Goal: Task Accomplishment & Management: Use online tool/utility

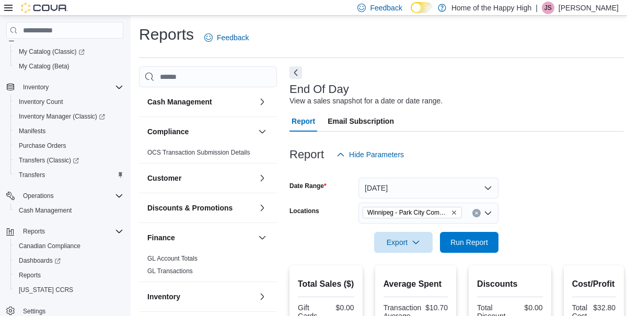
click at [475, 213] on icon "Clear input" at bounding box center [476, 213] width 3 height 3
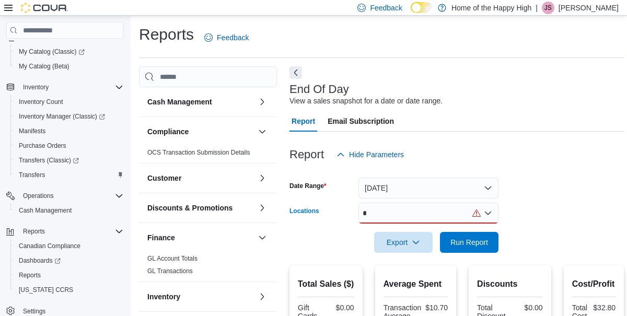
scroll to position [56, 0]
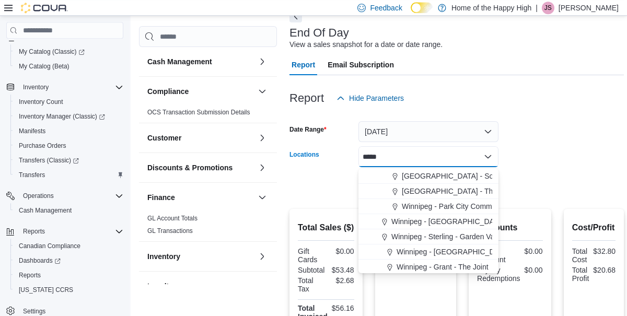
type input "*****"
click at [457, 176] on span "[GEOGRAPHIC_DATA] - Southglen - Fire & Flower" at bounding box center [485, 176] width 166 height 10
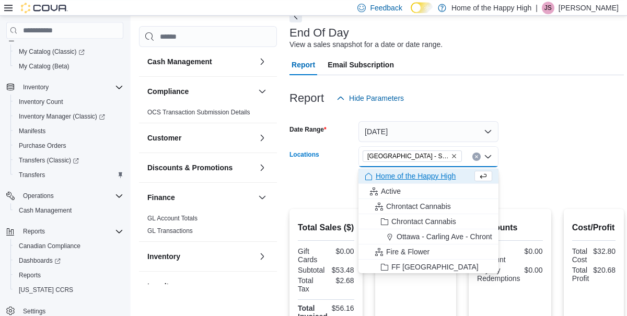
click at [584, 153] on form "Date Range [DATE] Locations [GEOGRAPHIC_DATA] - [GEOGRAPHIC_DATA] - Fire & Flow…" at bounding box center [456, 153] width 334 height 88
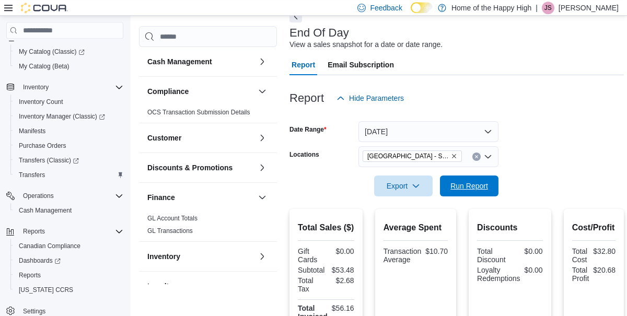
click at [466, 188] on span "Run Report" at bounding box center [469, 186] width 38 height 10
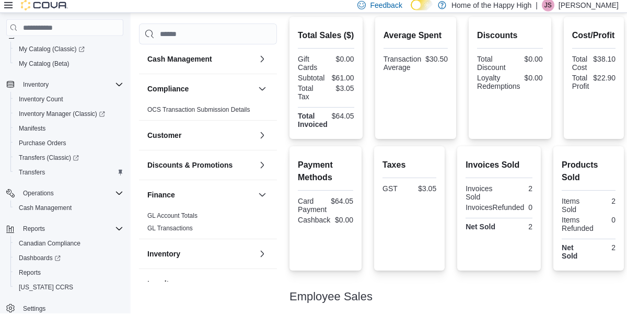
scroll to position [263, 0]
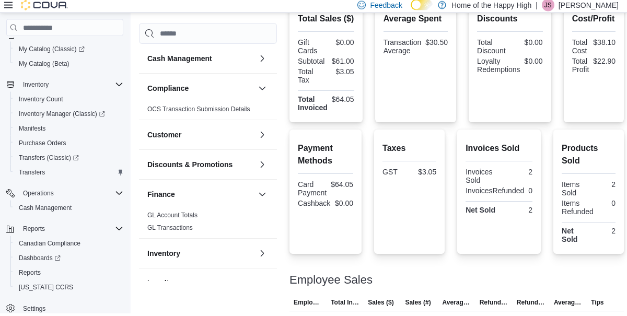
click at [496, 78] on div at bounding box center [510, 77] width 66 height 2
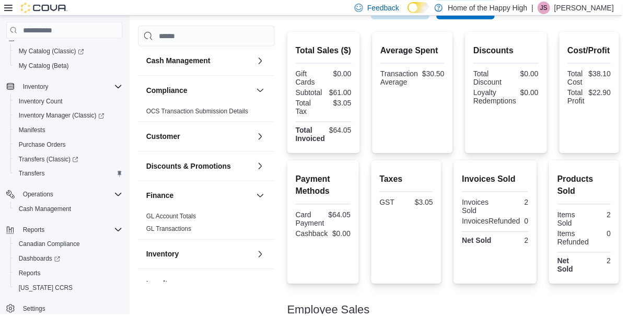
scroll to position [0, 0]
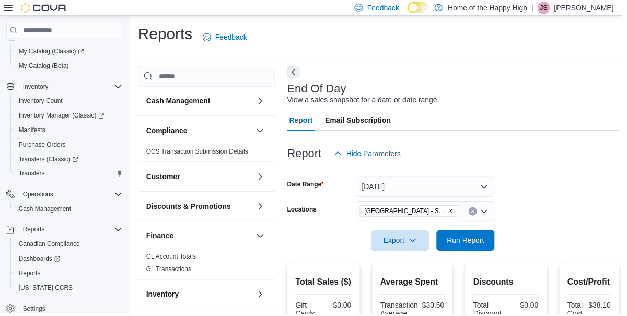
click at [477, 214] on icon "Clear input" at bounding box center [476, 213] width 3 height 3
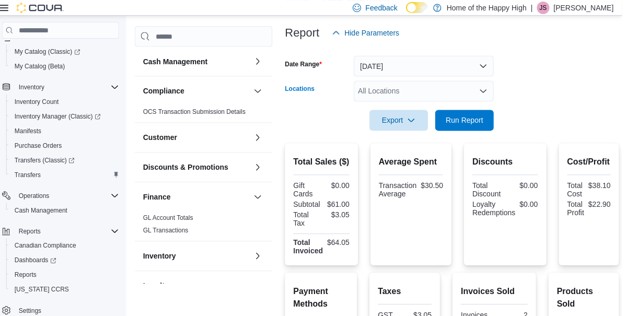
scroll to position [120, 0]
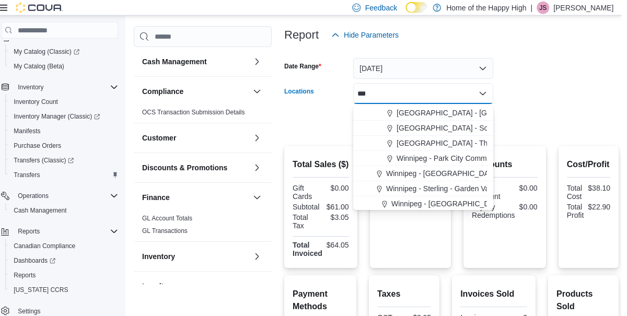
type input "***"
click at [453, 142] on span "[GEOGRAPHIC_DATA] - The Shed District - Fire & Flower" at bounding box center [496, 143] width 189 height 10
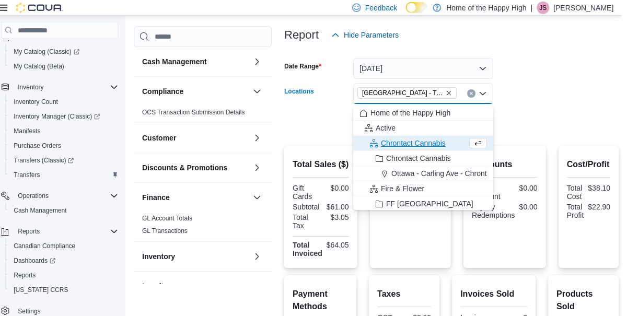
click at [584, 97] on form "Date Range [DATE] Locations [GEOGRAPHIC_DATA] - [GEOGRAPHIC_DATA] - Fire & Flow…" at bounding box center [456, 89] width 334 height 88
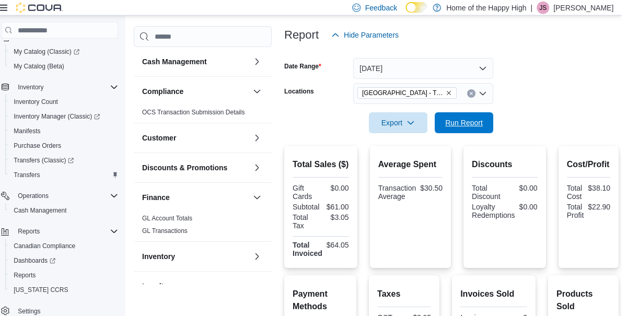
click at [480, 120] on span "Run Report" at bounding box center [469, 123] width 38 height 10
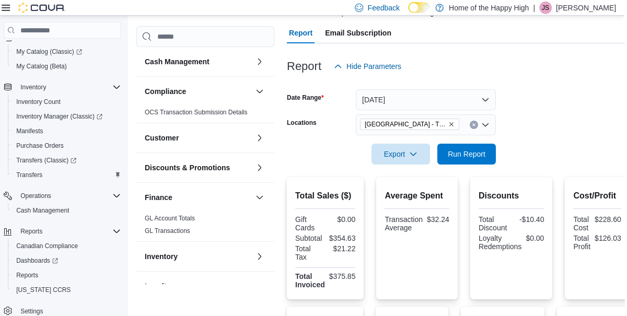
scroll to position [86, 0]
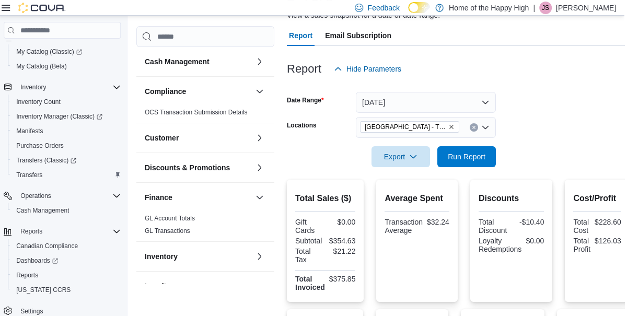
click at [467, 126] on input "Locations" at bounding box center [466, 127] width 1 height 13
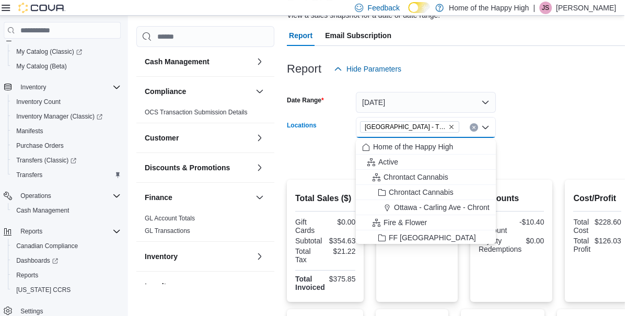
click at [448, 129] on span "[GEOGRAPHIC_DATA] - The Shed District - Fire & Flower" at bounding box center [407, 127] width 81 height 10
click at [449, 132] on span "[GEOGRAPHIC_DATA] - The Shed District - Fire & Flower" at bounding box center [407, 127] width 81 height 10
click at [467, 130] on input "Locations" at bounding box center [466, 127] width 1 height 13
click at [485, 126] on icon "Close list of options" at bounding box center [488, 127] width 8 height 8
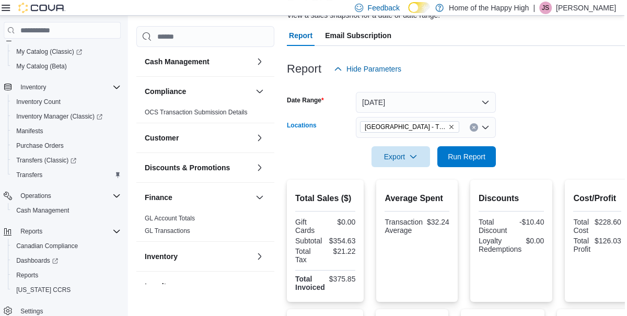
click at [467, 131] on input "Locations" at bounding box center [466, 127] width 1 height 13
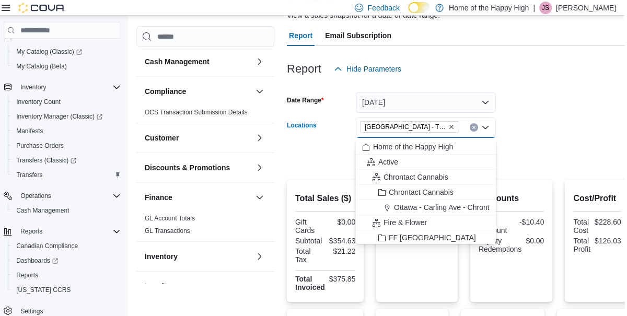
click at [477, 129] on icon "Clear input" at bounding box center [476, 127] width 3 height 3
click at [477, 130] on div "All Locations Combo box. Selected. Combo box input. All Locations. Type some te…" at bounding box center [428, 127] width 140 height 21
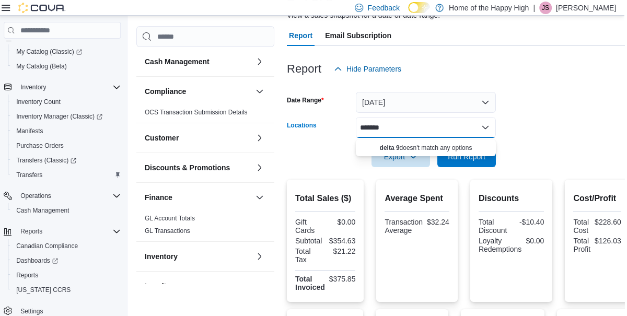
click at [552, 139] on div at bounding box center [460, 142] width 343 height 8
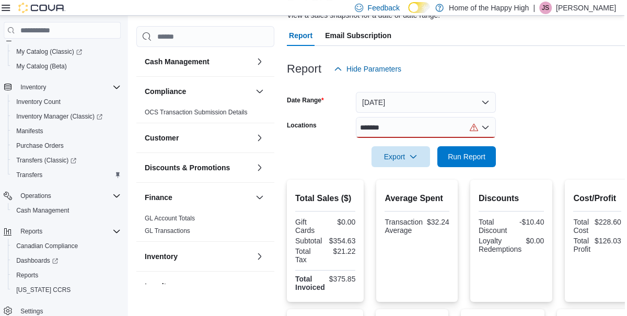
click at [419, 129] on div "*******" at bounding box center [428, 127] width 140 height 21
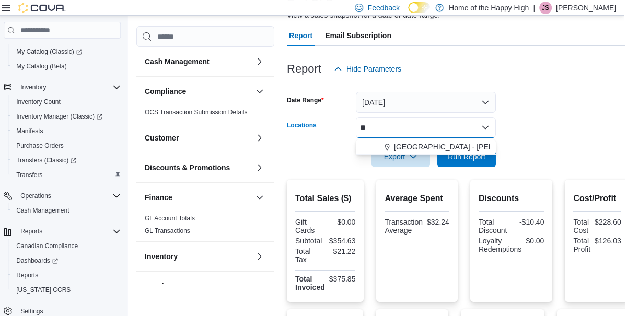
type input "*"
type input "****"
click at [415, 151] on span "Winnipeg - Regent - The Joint" at bounding box center [444, 147] width 97 height 10
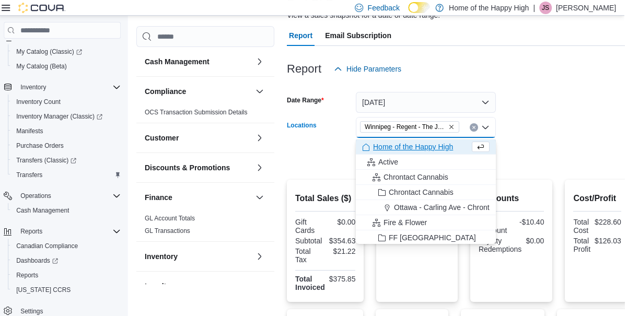
click at [558, 146] on div at bounding box center [460, 142] width 343 height 8
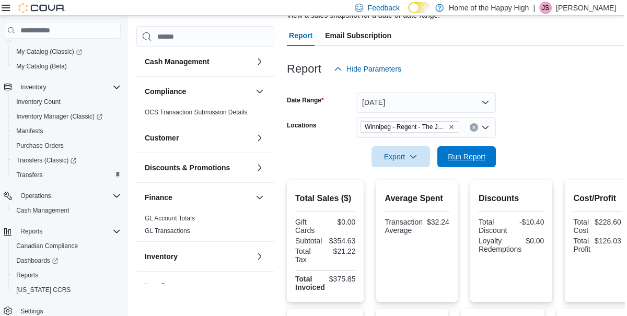
click at [467, 158] on span "Run Report" at bounding box center [469, 156] width 38 height 10
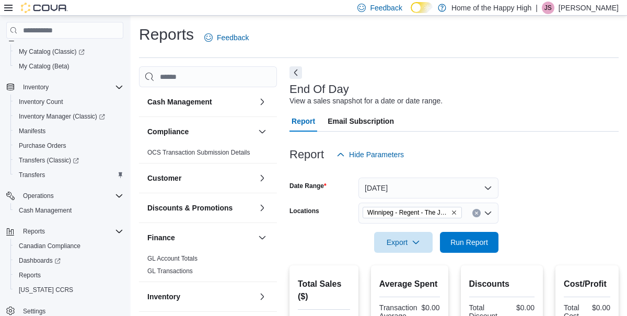
click at [467, 209] on input "Locations" at bounding box center [466, 213] width 1 height 13
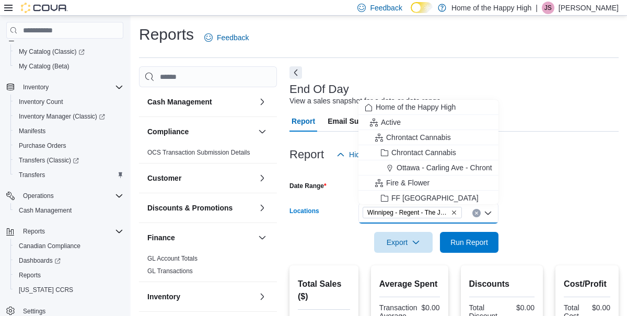
click at [482, 213] on div "Winnipeg - Regent - The Joint Combo box. Selected. [GEOGRAPHIC_DATA] - Regent -…" at bounding box center [428, 213] width 140 height 21
click at [467, 211] on input "Locations" at bounding box center [466, 213] width 1 height 13
click at [462, 210] on span "Winnipeg - Regent - The Joint" at bounding box center [412, 212] width 99 height 11
click at [468, 204] on div "Winnipeg - Regent - The Joint Combo box. Selected. [GEOGRAPHIC_DATA] - Regent -…" at bounding box center [428, 213] width 140 height 21
click at [475, 213] on icon "Clear input" at bounding box center [476, 213] width 3 height 3
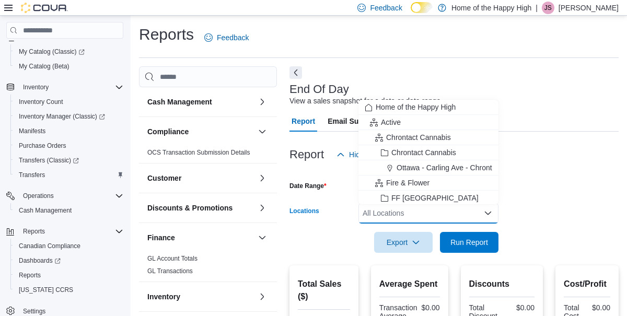
click at [466, 206] on div "All Locations Combo box. Selected. Combo box input. All Locations. Type some te…" at bounding box center [428, 213] width 140 height 21
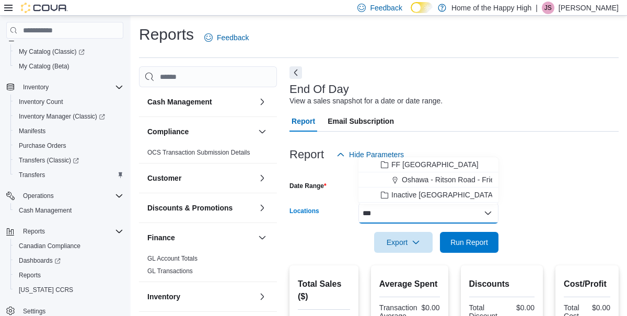
type input "***"
click at [457, 175] on span "Oshawa - Ritson Road - Friendly Stranger" at bounding box center [470, 179] width 136 height 10
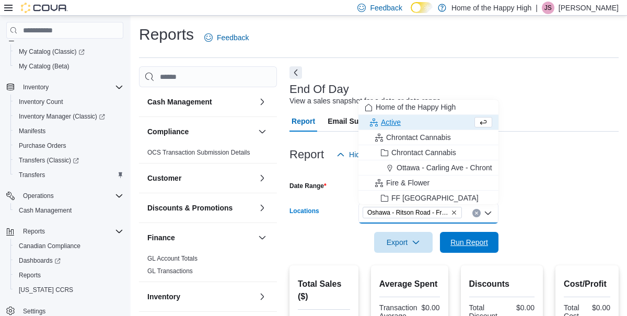
click at [465, 239] on span "Run Report" at bounding box center [469, 242] width 38 height 10
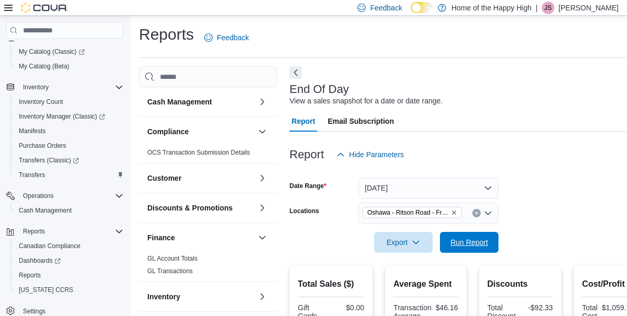
click at [482, 239] on span "Run Report" at bounding box center [469, 242] width 38 height 10
click at [477, 239] on span "Run Report" at bounding box center [469, 242] width 38 height 10
click at [471, 230] on div at bounding box center [465, 228] width 353 height 8
click at [462, 239] on span "Run Report" at bounding box center [469, 242] width 38 height 10
click at [471, 243] on span "Run Report" at bounding box center [469, 242] width 38 height 10
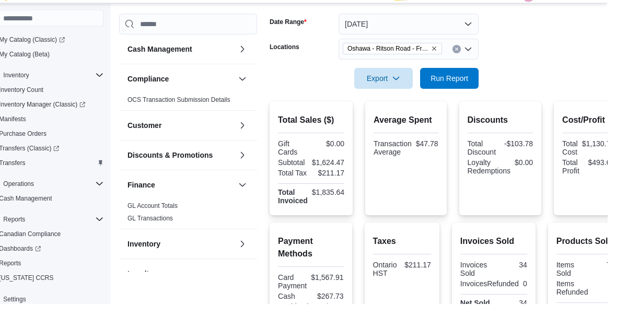
scroll to position [152, 0]
click at [470, 90] on span "Run Report" at bounding box center [469, 90] width 38 height 10
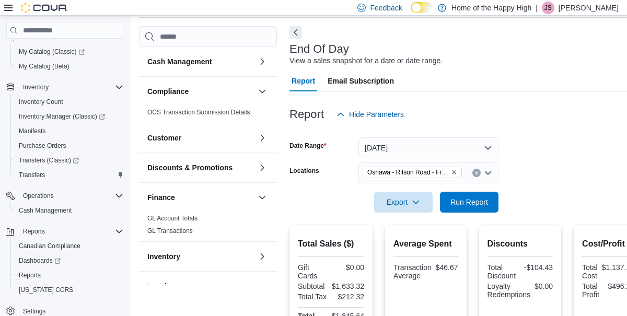
scroll to position [39, 0]
